Goal: Find specific page/section: Find specific page/section

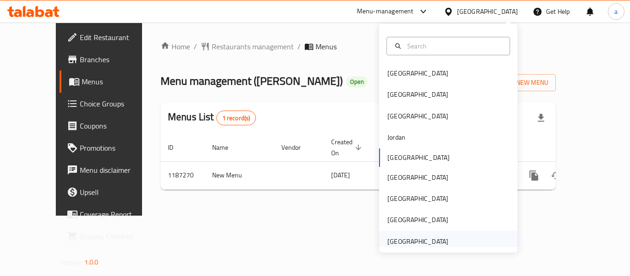
click at [417, 242] on div "[GEOGRAPHIC_DATA]" at bounding box center [417, 241] width 61 height 10
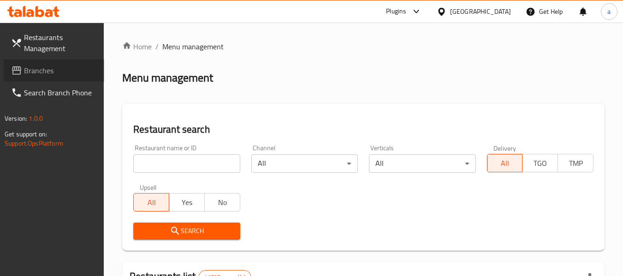
click at [51, 68] on span "Branches" at bounding box center [60, 70] width 73 height 11
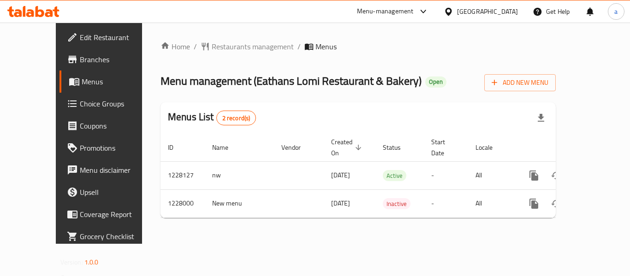
click at [472, 10] on div "[GEOGRAPHIC_DATA]" at bounding box center [487, 11] width 61 height 10
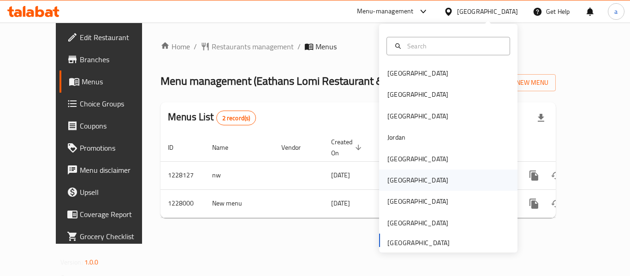
click at [411, 186] on div "[GEOGRAPHIC_DATA]" at bounding box center [448, 180] width 138 height 21
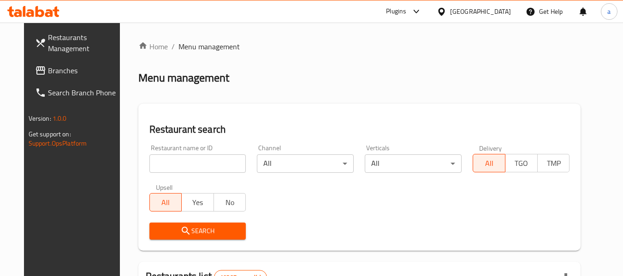
click at [55, 69] on span "Branches" at bounding box center [84, 70] width 73 height 11
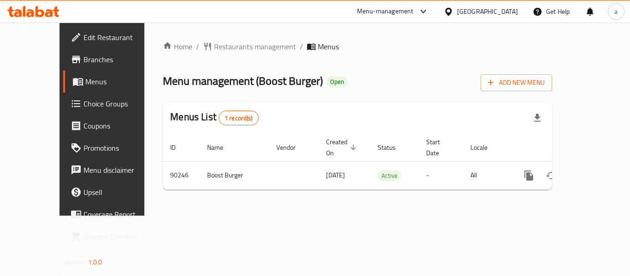
click at [509, 12] on div "[GEOGRAPHIC_DATA]" at bounding box center [487, 11] width 61 height 10
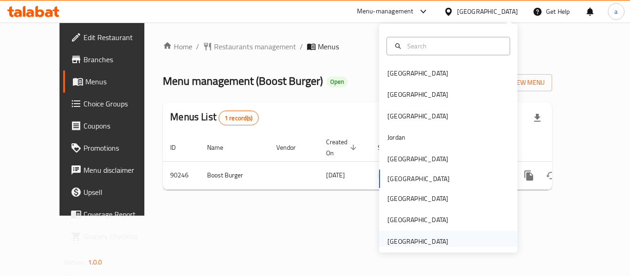
click at [423, 243] on div "[GEOGRAPHIC_DATA]" at bounding box center [417, 241] width 61 height 10
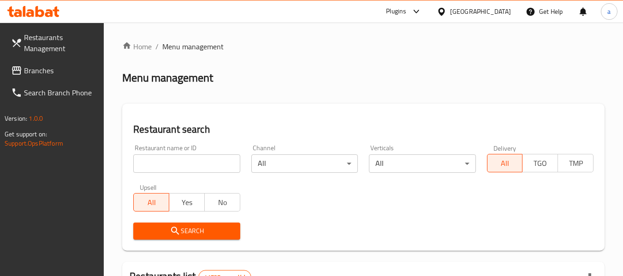
click at [63, 63] on link "Branches" at bounding box center [54, 70] width 100 height 22
